Goal: Task Accomplishment & Management: Use online tool/utility

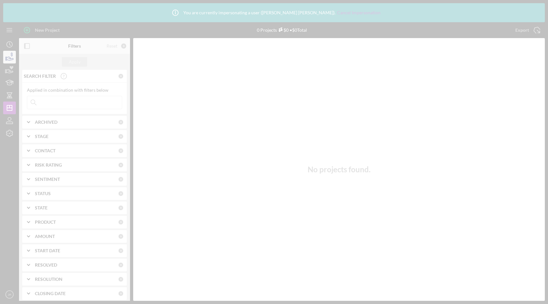
click at [7, 57] on div at bounding box center [274, 152] width 548 height 304
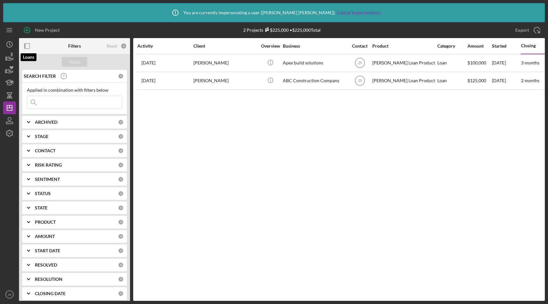
click at [8, 57] on icon "button" at bounding box center [10, 58] width 7 height 3
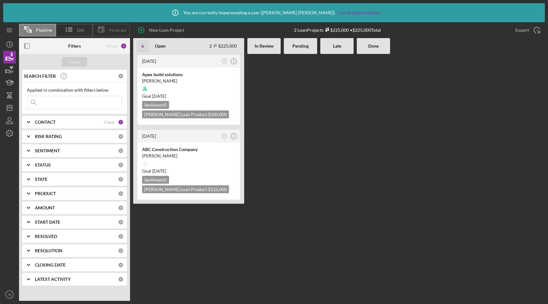
click at [109, 30] on span "Forecast" at bounding box center [117, 30] width 17 height 5
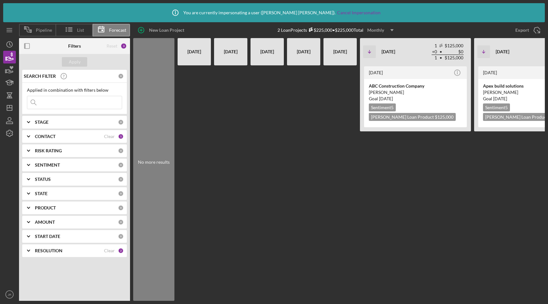
click at [395, 26] on icon "Icon/Dropdown Arrow" at bounding box center [392, 30] width 16 height 16
click at [377, 75] on div "Yearly" at bounding box center [382, 71] width 26 height 13
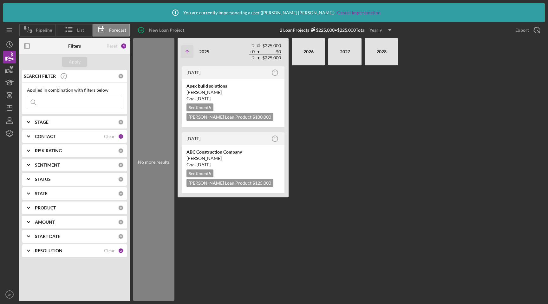
click at [389, 32] on icon "Icon/Dropdown Arrow" at bounding box center [390, 30] width 16 height 16
click at [384, 60] on div "Quarterly" at bounding box center [382, 58] width 26 height 13
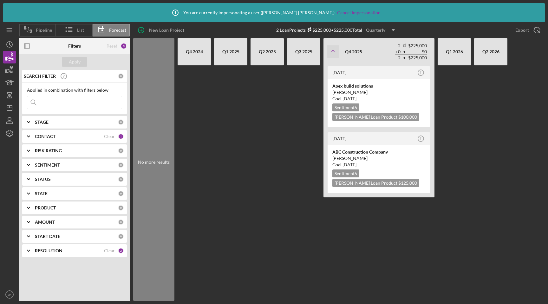
click at [102, 27] on line at bounding box center [102, 26] width 0 height 1
click at [119, 30] on span "Forecast" at bounding box center [117, 30] width 17 height 5
